Goal: Find specific page/section: Find specific page/section

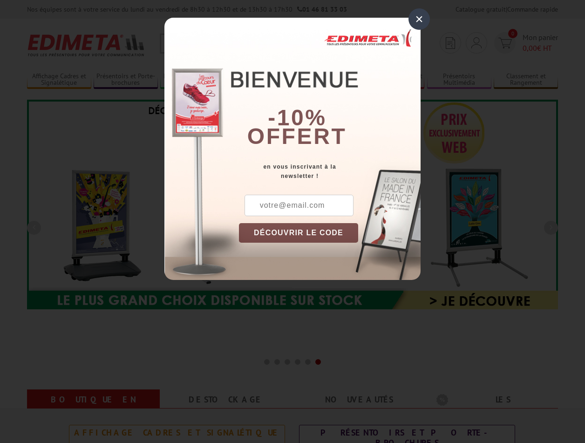
click at [419, 19] on div "×" at bounding box center [418, 18] width 21 height 21
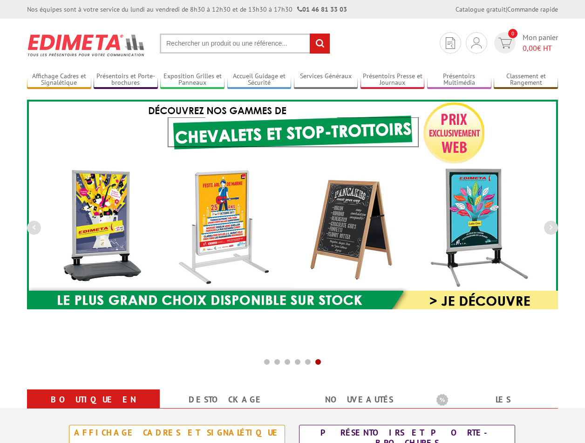
click at [0, 0] on div "Nos équipes sont à votre service du [DATE] au [DATE] de 8h30 à 12h30 et de 13h3…" at bounding box center [292, 9] width 585 height 19
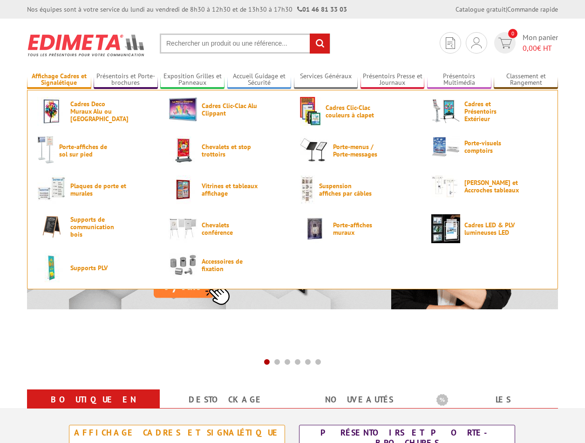
click at [59, 80] on link "Affichage Cadres et Signalétique" at bounding box center [59, 79] width 64 height 15
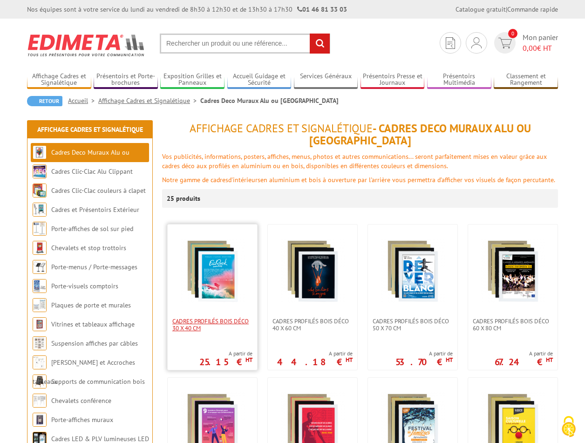
click at [212, 321] on span "Cadres Profilés Bois Déco 30 x 40 cm" at bounding box center [212, 325] width 80 height 14
